Goal: Answer question/provide support

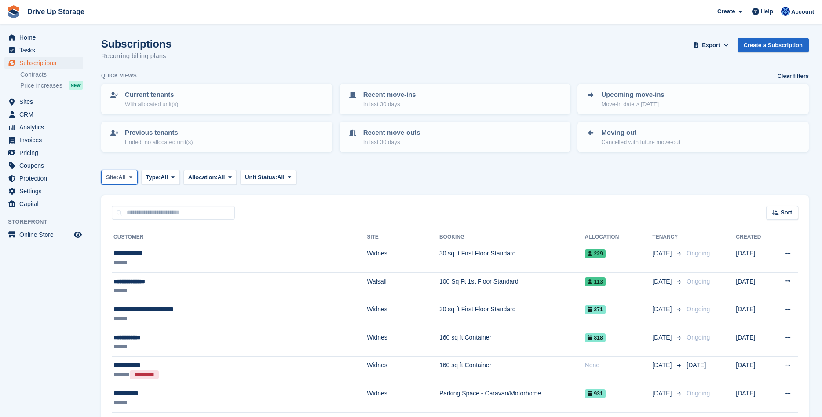
click at [131, 181] on button "Site: All" at bounding box center [119, 177] width 37 height 15
click at [126, 247] on link "Widnes" at bounding box center [143, 246] width 77 height 16
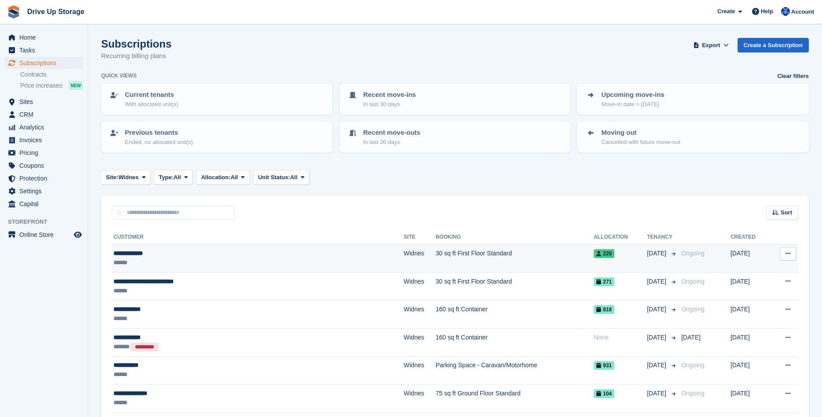
click at [137, 252] on div "**********" at bounding box center [206, 252] width 186 height 9
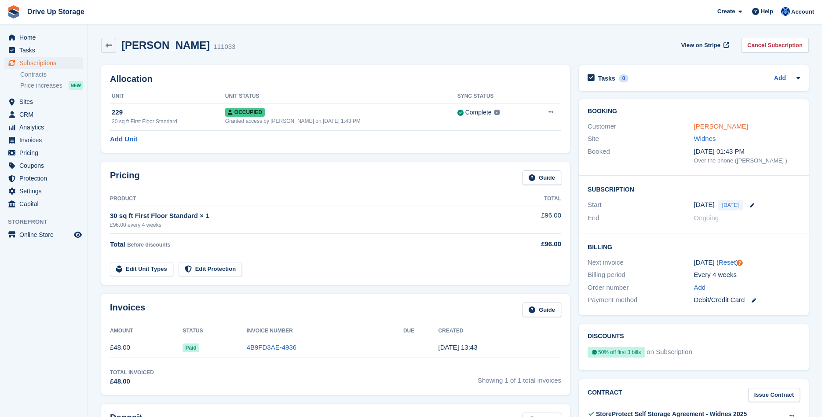
click at [710, 126] on link "[PERSON_NAME]" at bounding box center [721, 125] width 54 height 7
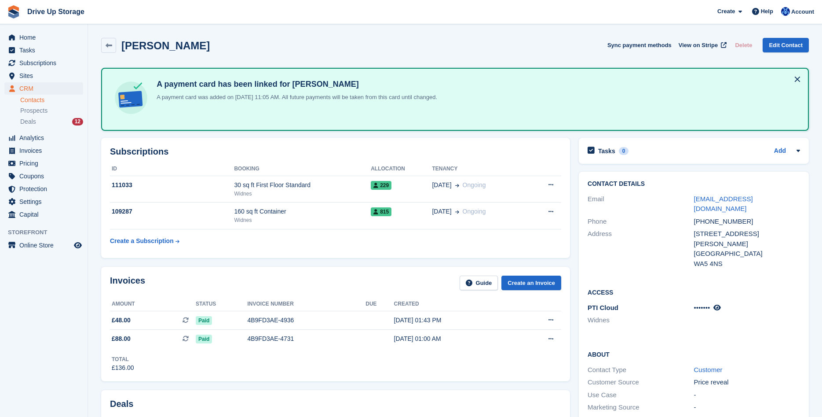
drag, startPoint x: 710, startPoint y: 126, endPoint x: 725, endPoint y: 115, distance: 18.3
click at [574, 52] on div "Rachel Walker Sync payment methods View on Stripe Delete Edit Contact" at bounding box center [455, 45] width 708 height 15
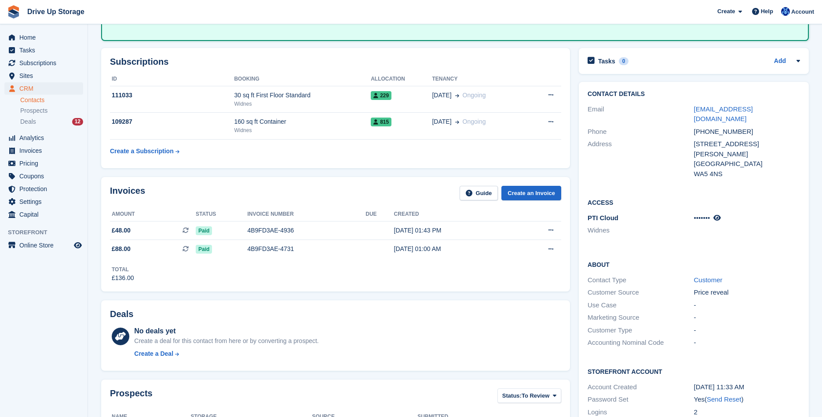
scroll to position [45, 0]
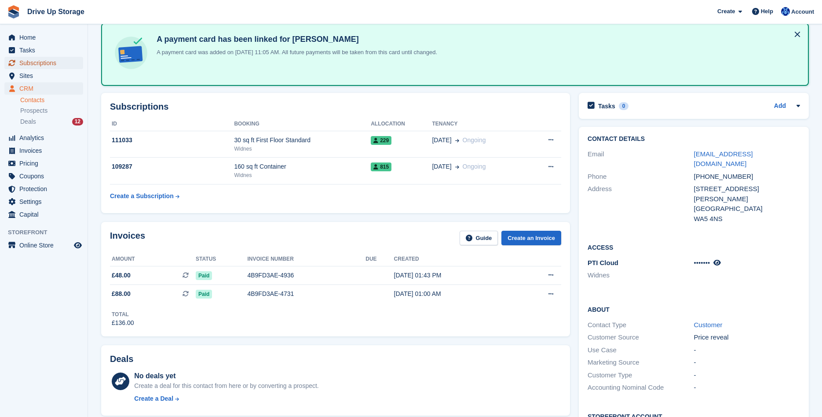
click at [33, 66] on span "Subscriptions" at bounding box center [45, 63] width 53 height 12
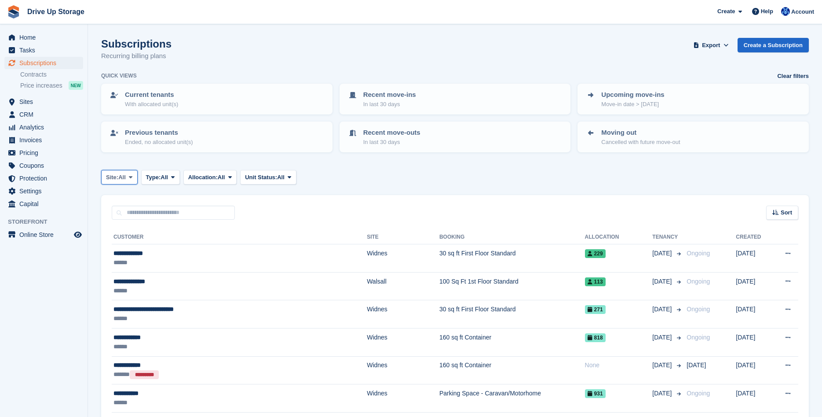
click at [134, 177] on span at bounding box center [130, 176] width 7 height 7
click at [139, 245] on link "Widnes" at bounding box center [143, 246] width 77 height 16
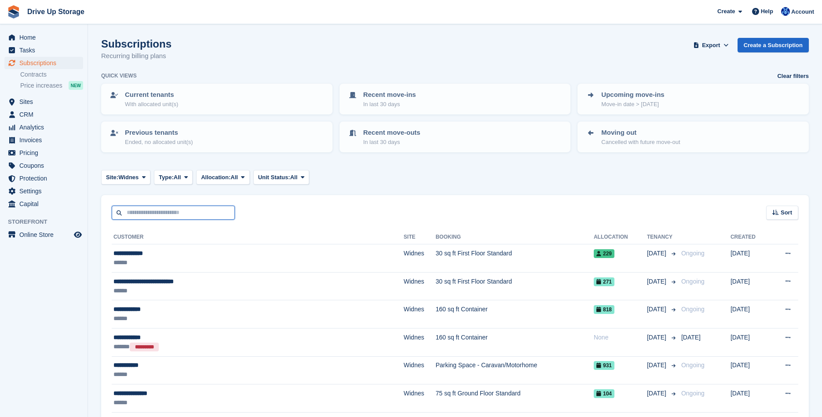
click at [149, 208] on input "text" at bounding box center [173, 212] width 123 height 15
type input "**********"
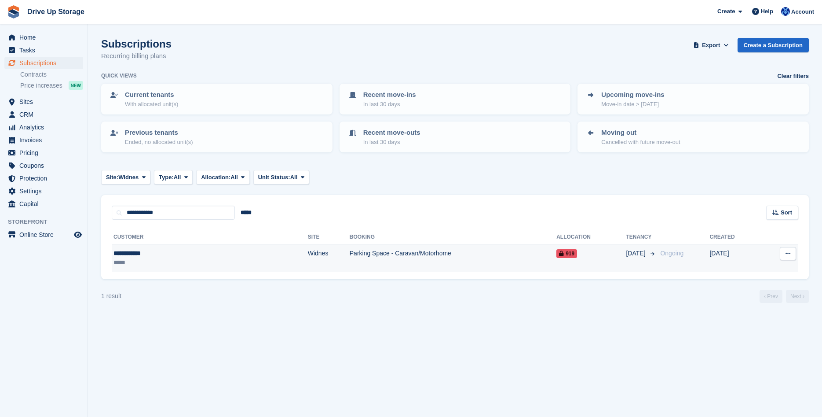
click at [134, 253] on div "**********" at bounding box center [160, 252] width 95 height 9
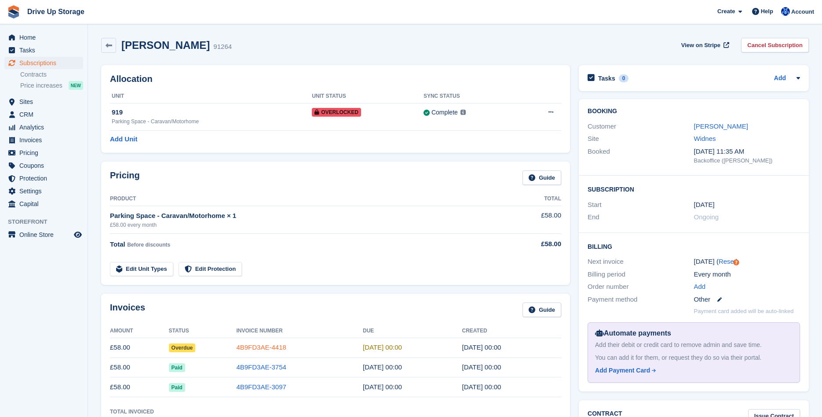
click at [261, 346] on link "4B9FD3AE-4418" at bounding box center [261, 346] width 50 height 7
click at [798, 79] on icon at bounding box center [799, 78] width 4 height 2
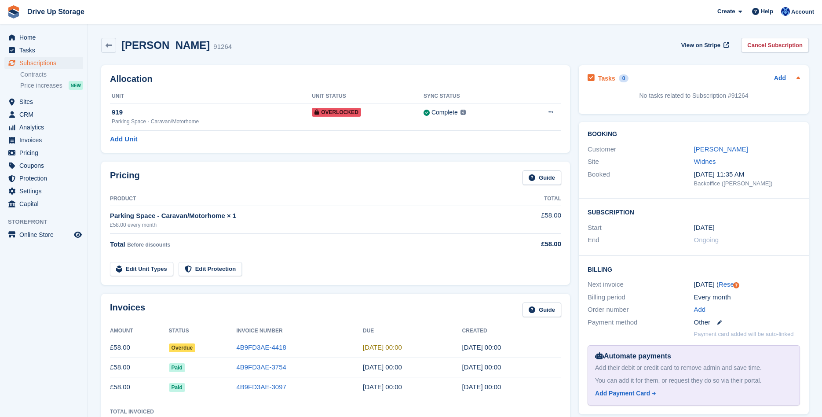
click at [799, 80] on icon at bounding box center [798, 77] width 7 height 7
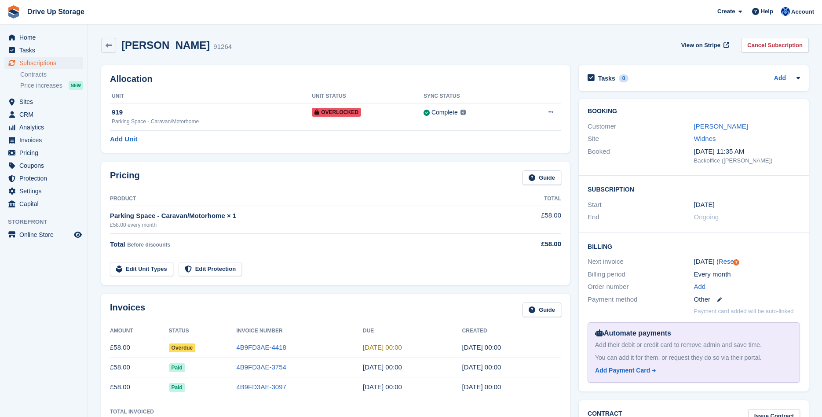
click at [541, 18] on span "Drive Up Storage Create Subscription Invoice Contact Deal Discount Page Help Ch…" at bounding box center [411, 12] width 822 height 24
click at [551, 113] on icon at bounding box center [550, 112] width 5 height 6
click at [527, 44] on div "Peter Martin 91264 View on Stripe Cancel Subscription" at bounding box center [455, 45] width 708 height 15
click at [797, 11] on span "Account" at bounding box center [802, 11] width 23 height 9
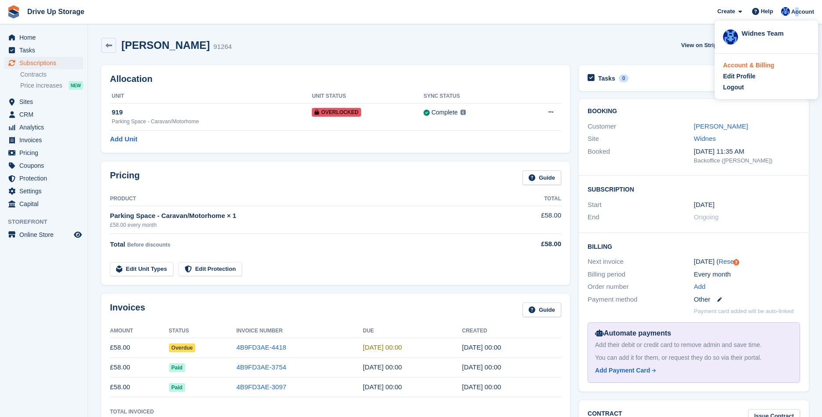
click at [775, 63] on div "Account & Billing" at bounding box center [766, 65] width 87 height 9
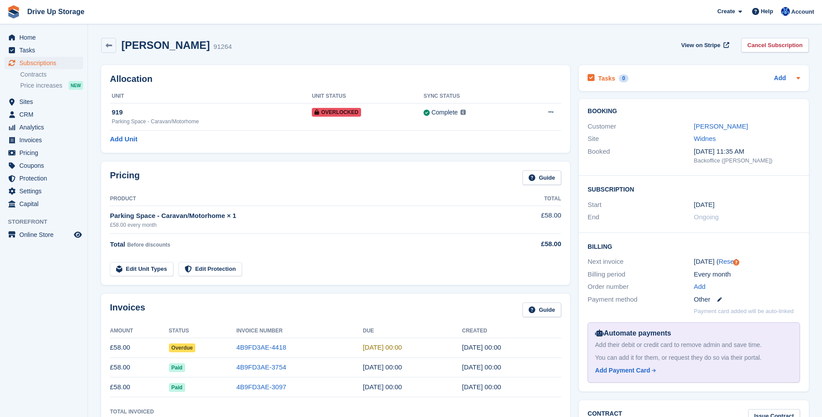
click at [799, 78] on icon at bounding box center [799, 78] width 4 height 2
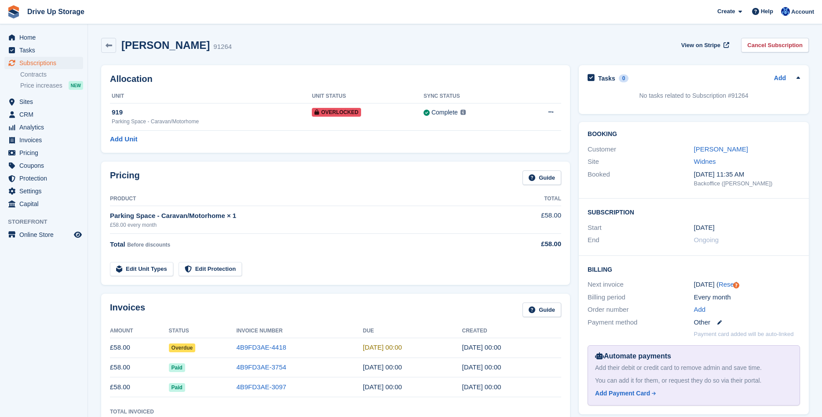
click at [799, 78] on icon at bounding box center [799, 77] width 4 height 2
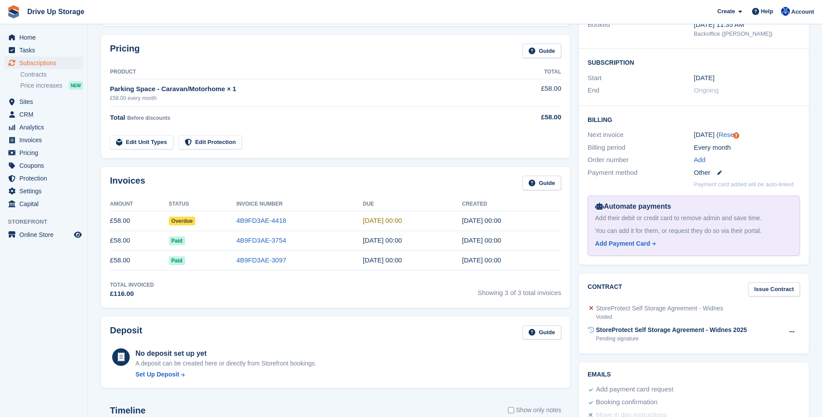
scroll to position [90, 0]
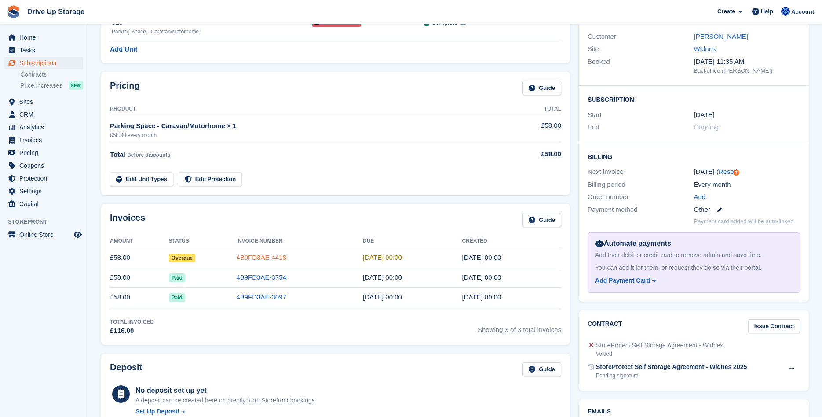
click at [267, 259] on link "4B9FD3AE-4418" at bounding box center [261, 256] width 50 height 7
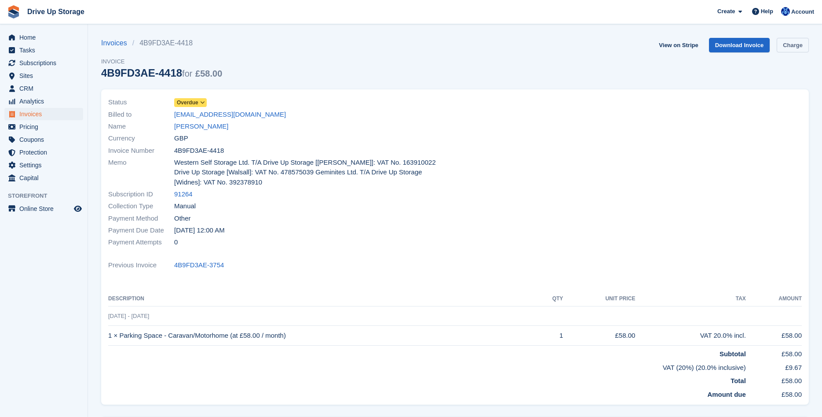
click at [791, 43] on link "Charge" at bounding box center [793, 45] width 32 height 15
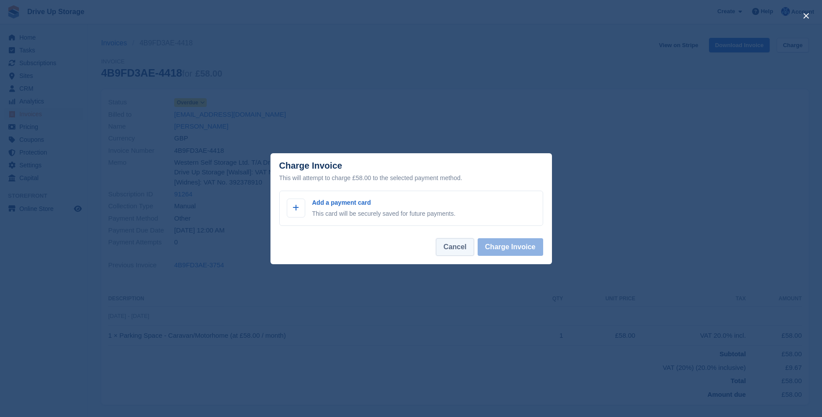
click at [469, 252] on button "Cancel" at bounding box center [455, 247] width 38 height 18
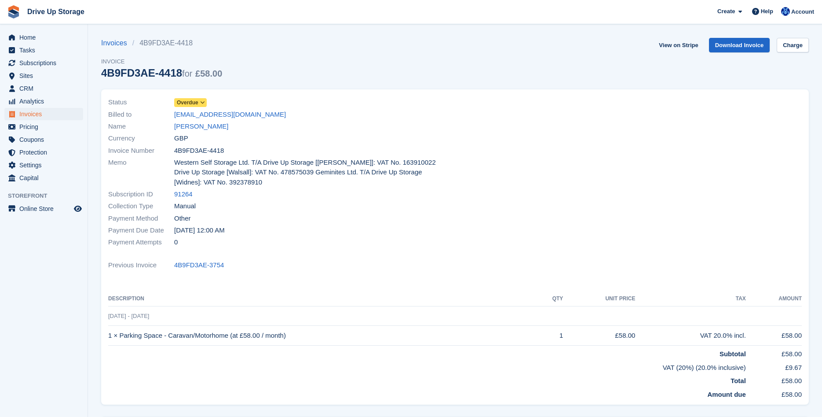
click at [622, 18] on span "Drive Up Storage Create Subscription Invoice Contact Deal Discount Page Help Ch…" at bounding box center [411, 12] width 822 height 24
click at [546, 116] on div at bounding box center [631, 172] width 352 height 162
click at [682, 142] on div at bounding box center [631, 172] width 352 height 162
click at [611, 111] on div at bounding box center [631, 172] width 352 height 162
click at [203, 105] on icon at bounding box center [202, 102] width 5 height 5
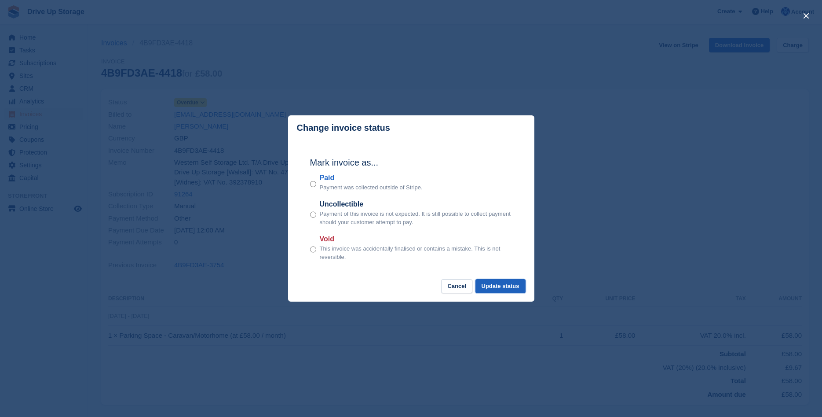
click at [493, 284] on button "Update status" at bounding box center [500, 286] width 50 height 15
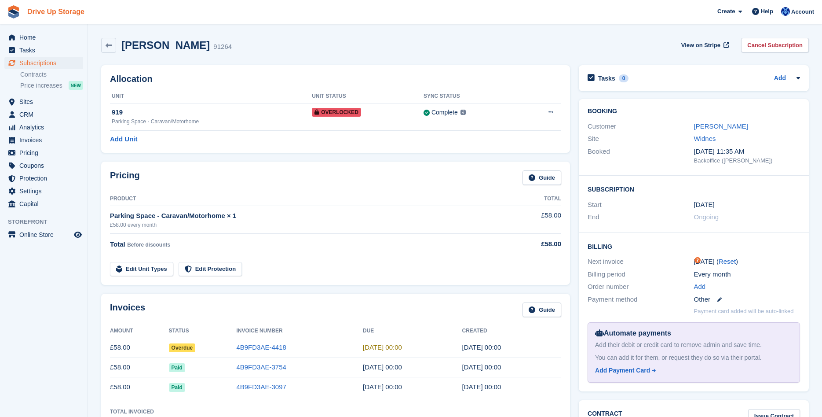
scroll to position [90, 0]
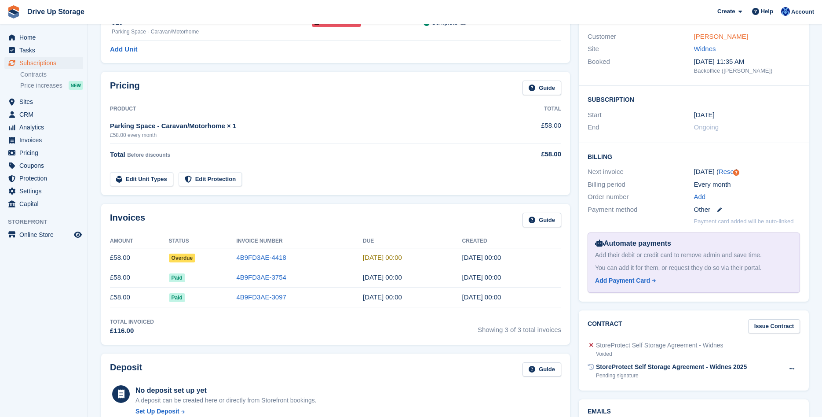
click at [716, 38] on link "Peter Martin" at bounding box center [721, 36] width 54 height 7
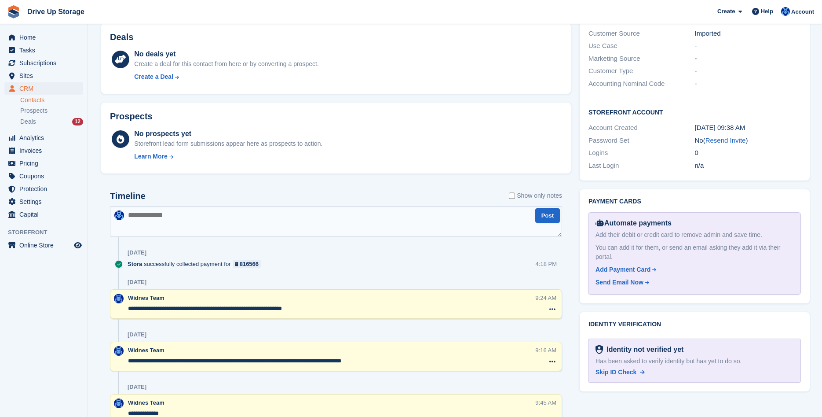
scroll to position [314, 0]
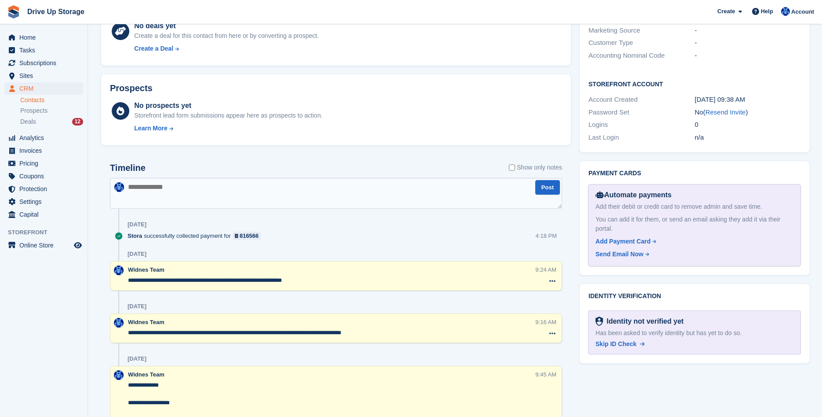
click at [214, 195] on textarea at bounding box center [336, 193] width 452 height 31
type textarea "**********"
click at [549, 187] on button "Post" at bounding box center [547, 187] width 25 height 15
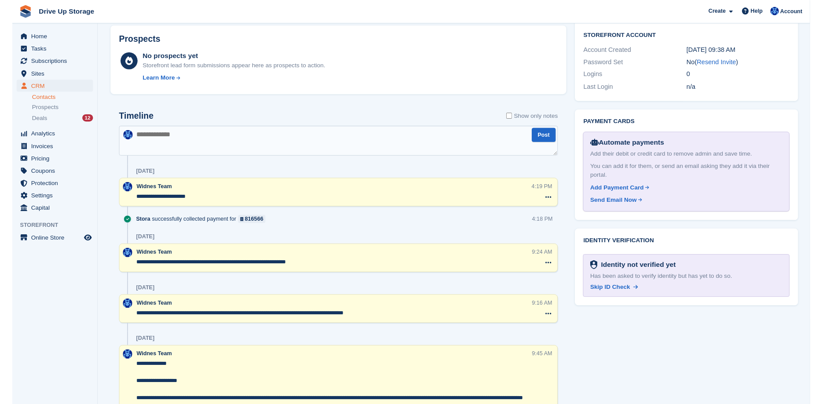
scroll to position [404, 0]
